Goal: Information Seeking & Learning: Learn about a topic

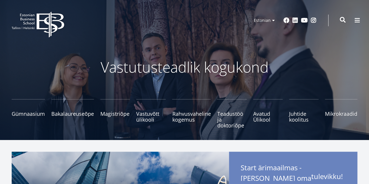
click at [342, 20] on span at bounding box center [343, 20] width 6 height 6
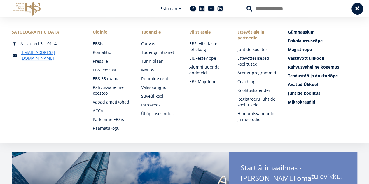
click at [266, 13] on input "Otsing" at bounding box center [295, 9] width 99 height 12
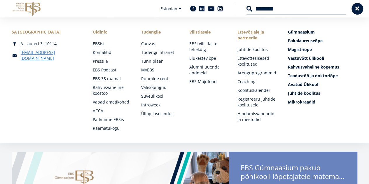
type input "********"
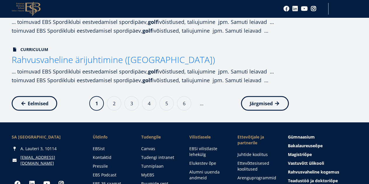
scroll to position [557, 0]
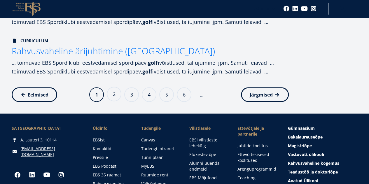
click at [115, 96] on link "Page 2" at bounding box center [114, 94] width 15 height 15
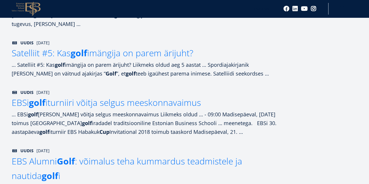
scroll to position [399, 0]
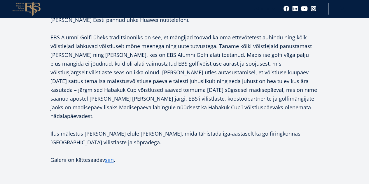
scroll to position [324, 0]
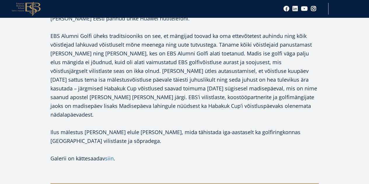
click at [108, 154] on link "siin" at bounding box center [109, 158] width 9 height 9
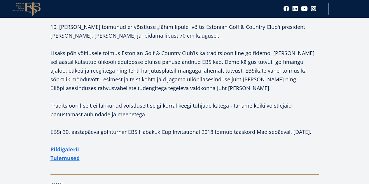
scroll to position [226, 0]
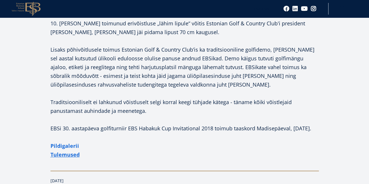
click at [66, 144] on link "Pildigalerii" at bounding box center [64, 145] width 29 height 9
